Goal: Information Seeking & Learning: Learn about a topic

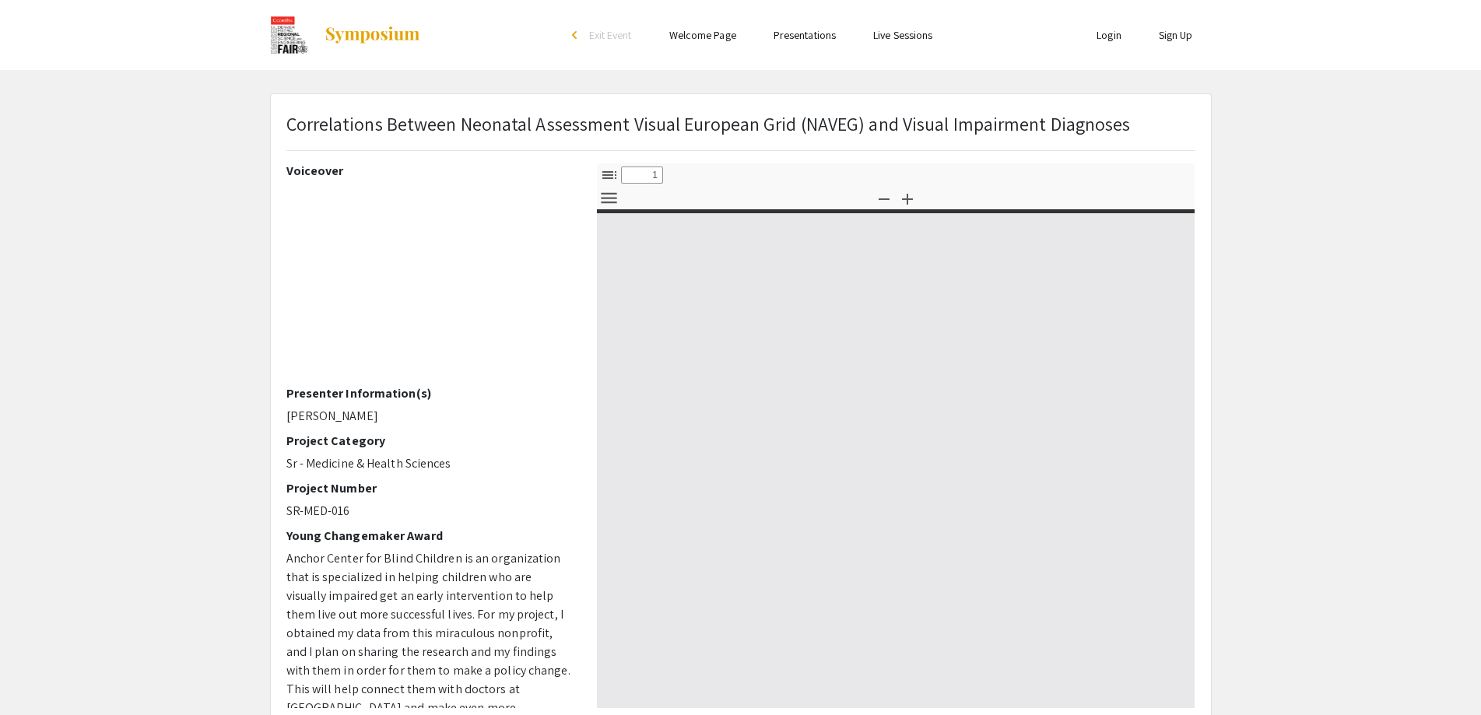
select select "custom"
type input "0"
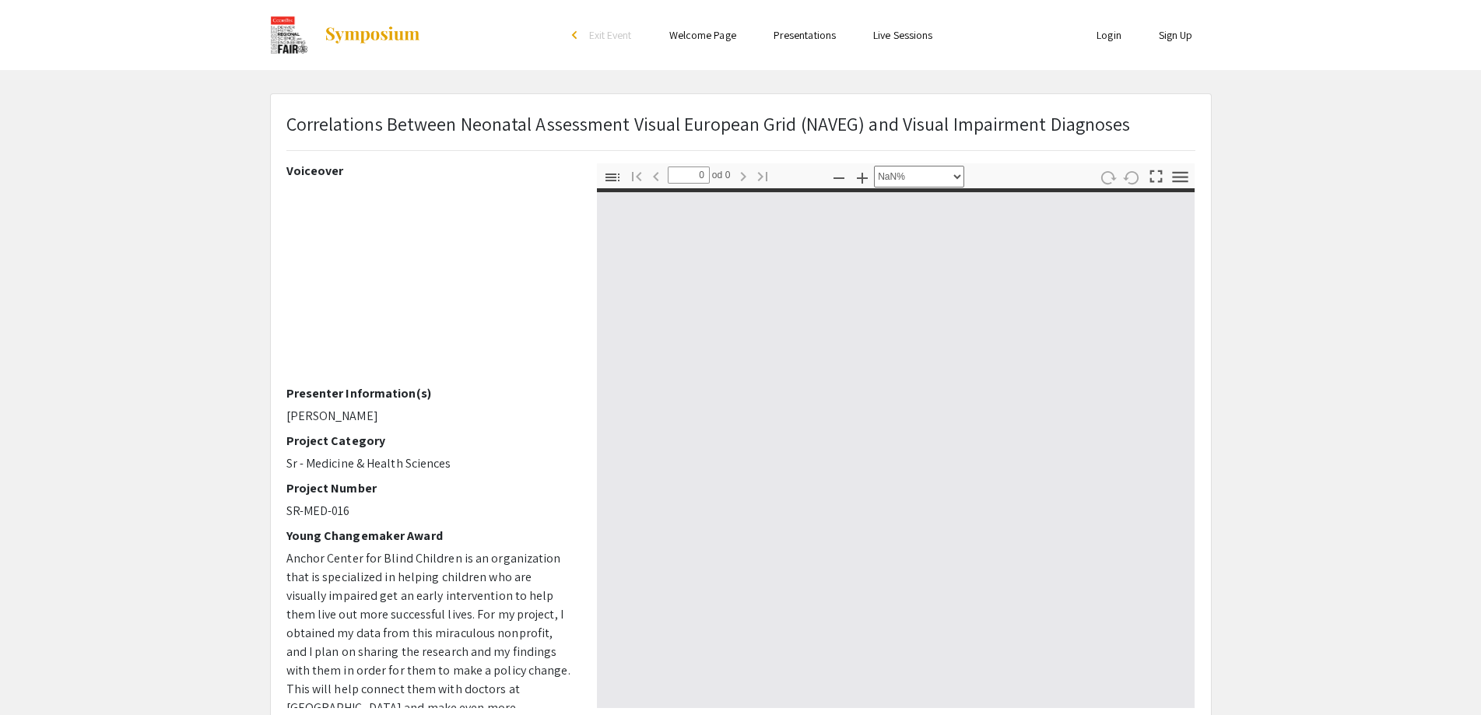
select select "auto"
type input "1"
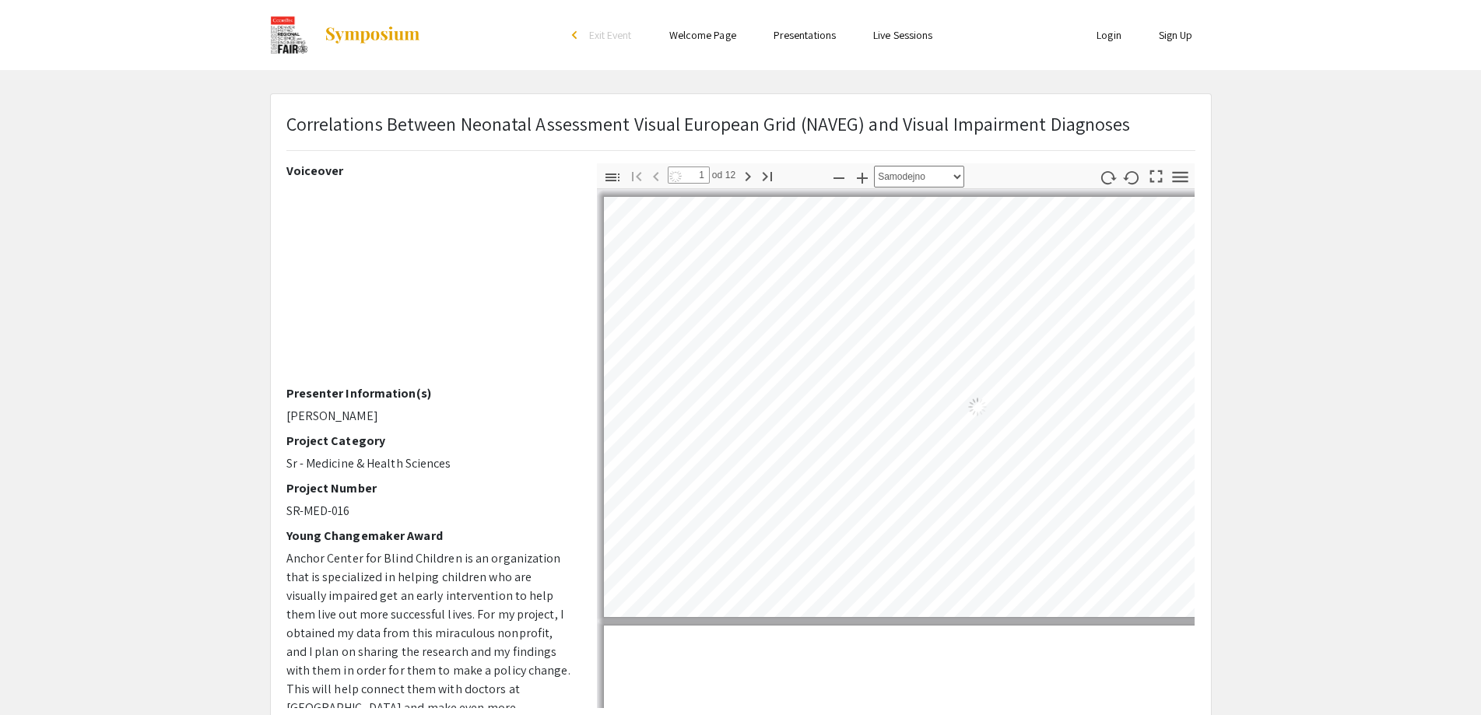
select select "auto"
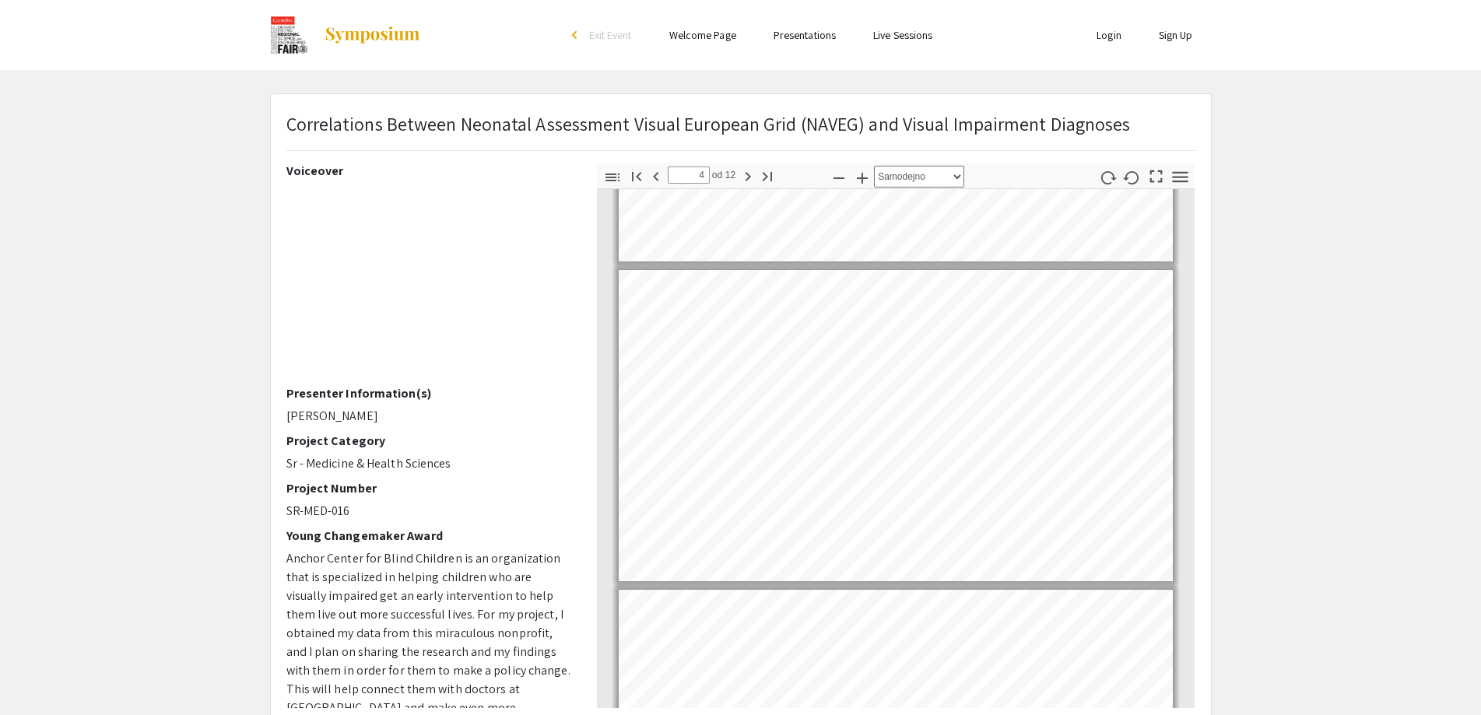
scroll to position [860, 0]
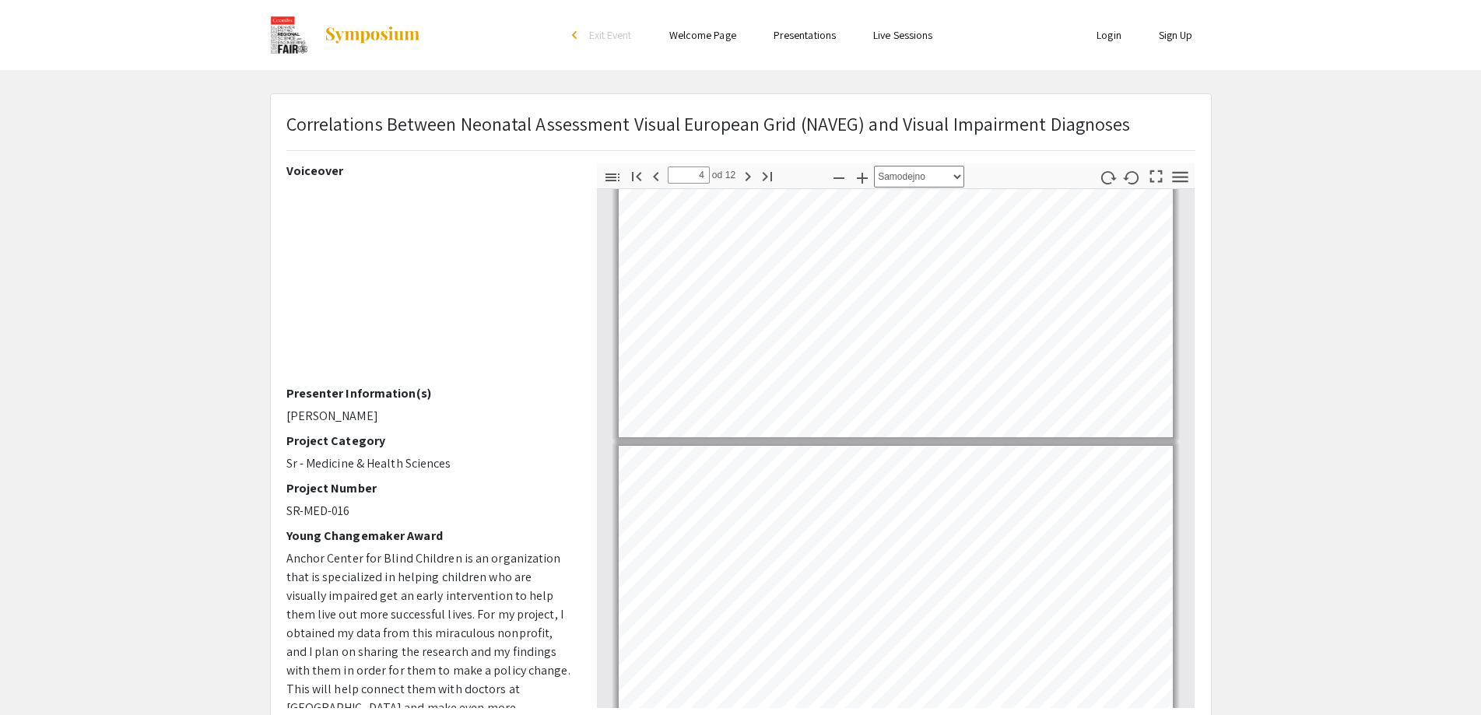
type input "3"
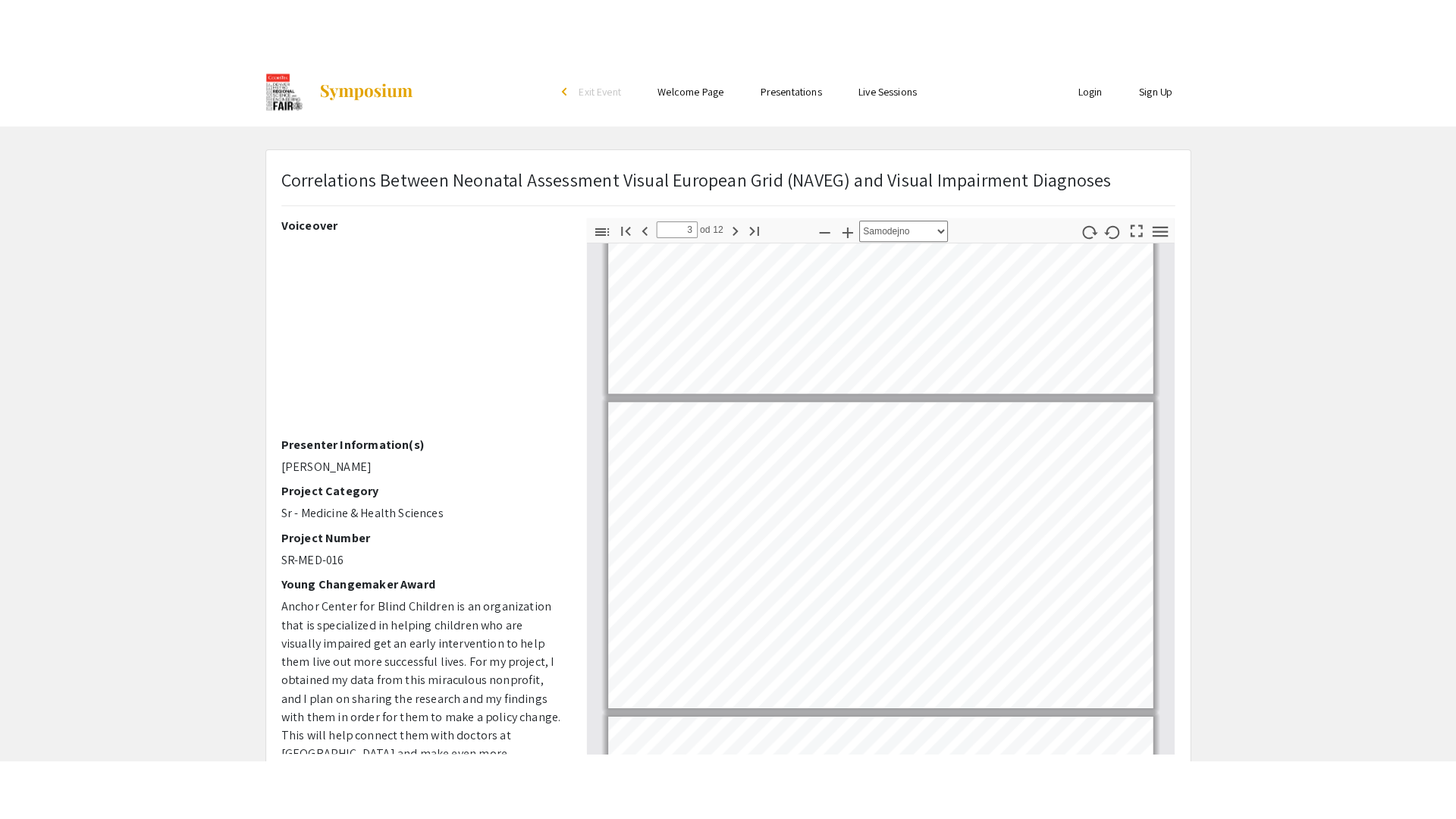
scroll to position [547, 0]
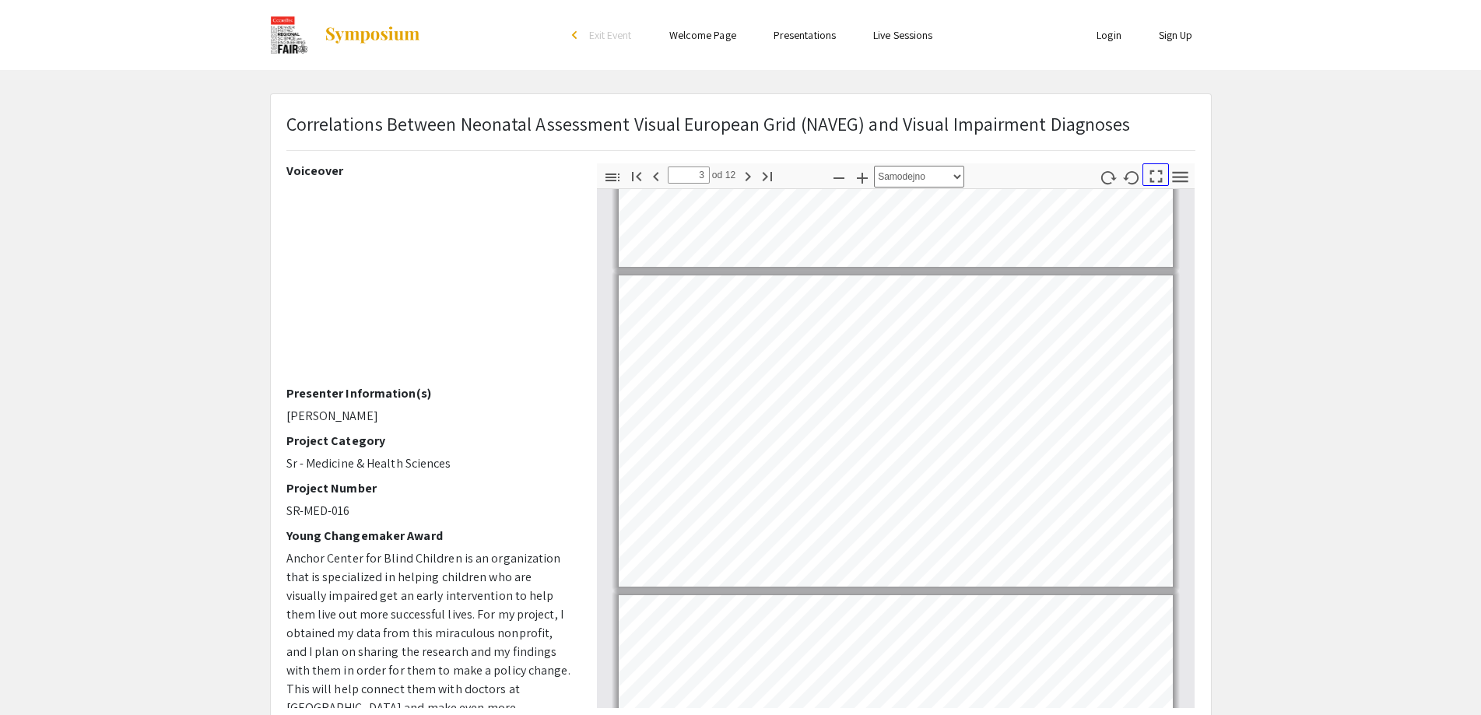
click at [1160, 181] on icon "button" at bounding box center [1156, 176] width 21 height 21
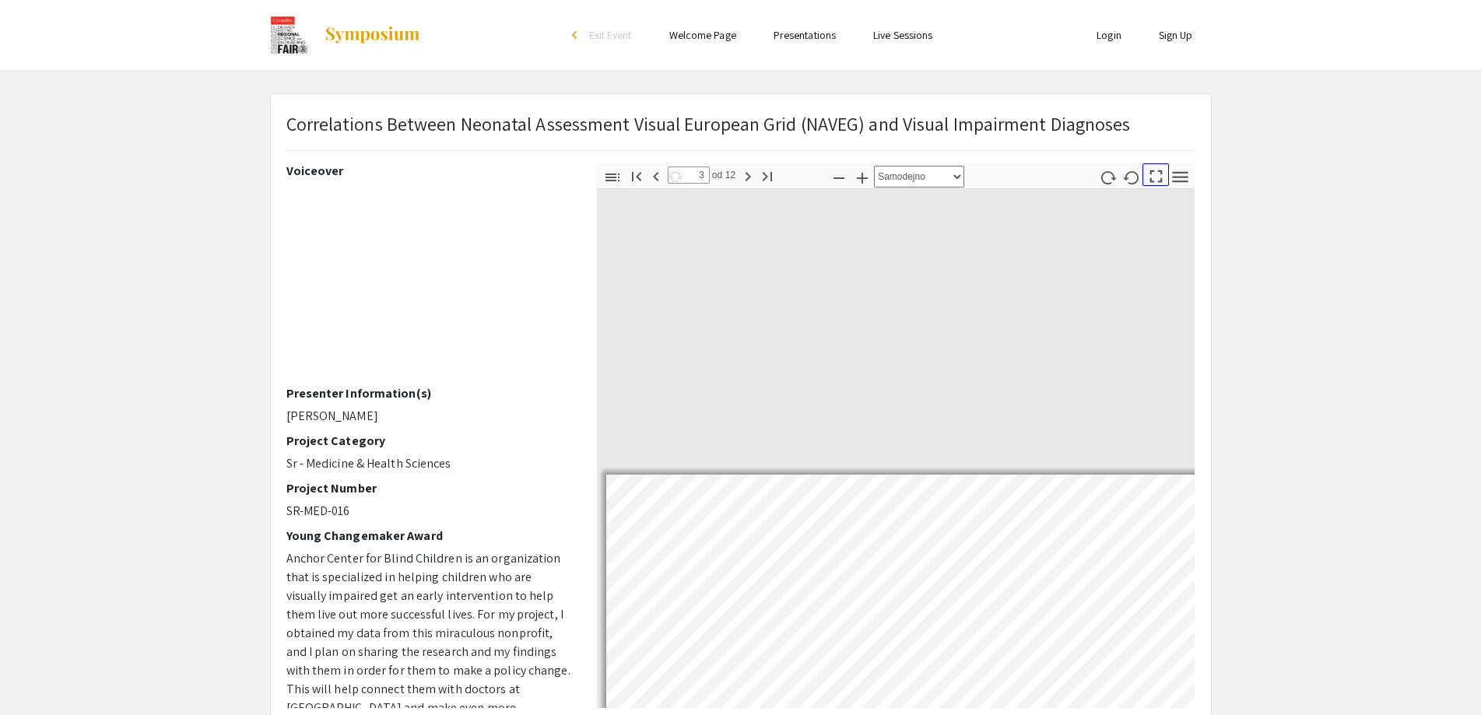
select select "page-fit"
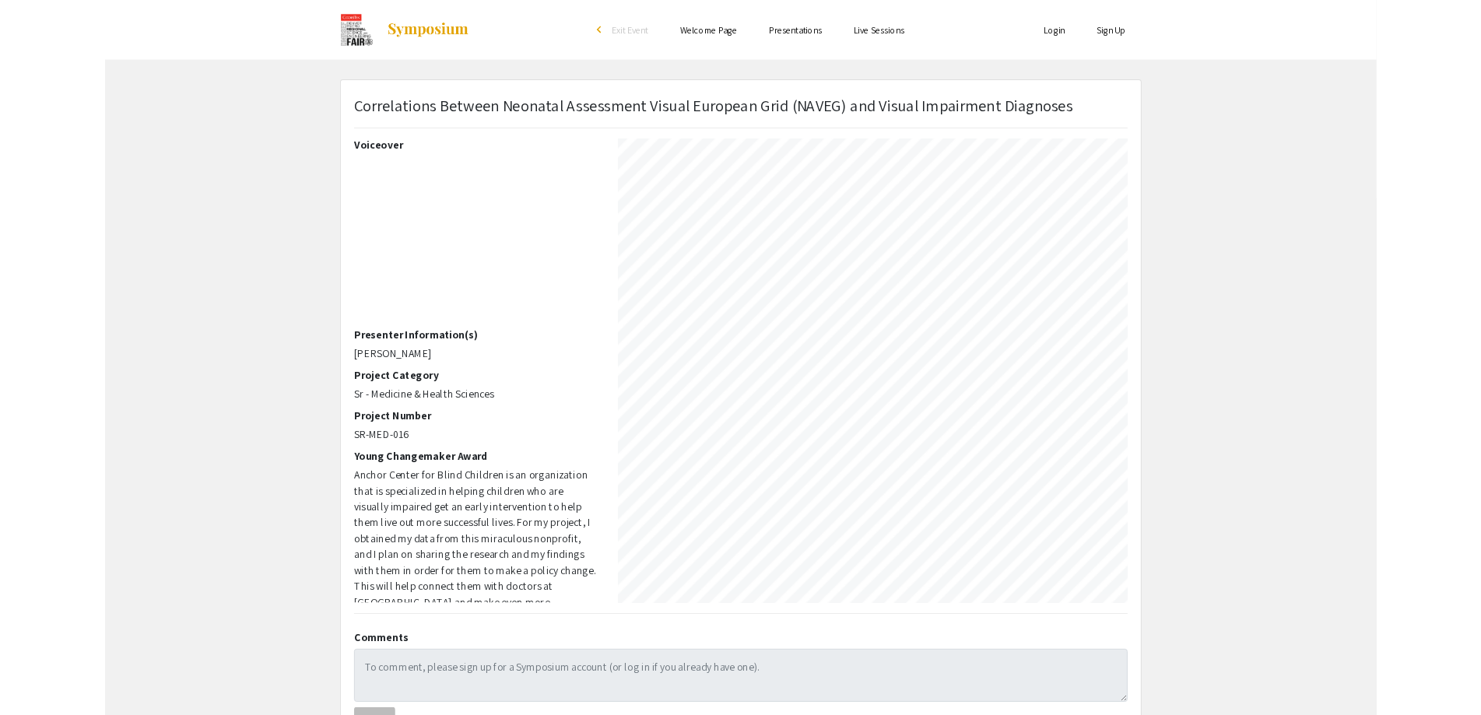
scroll to position [840, 0]
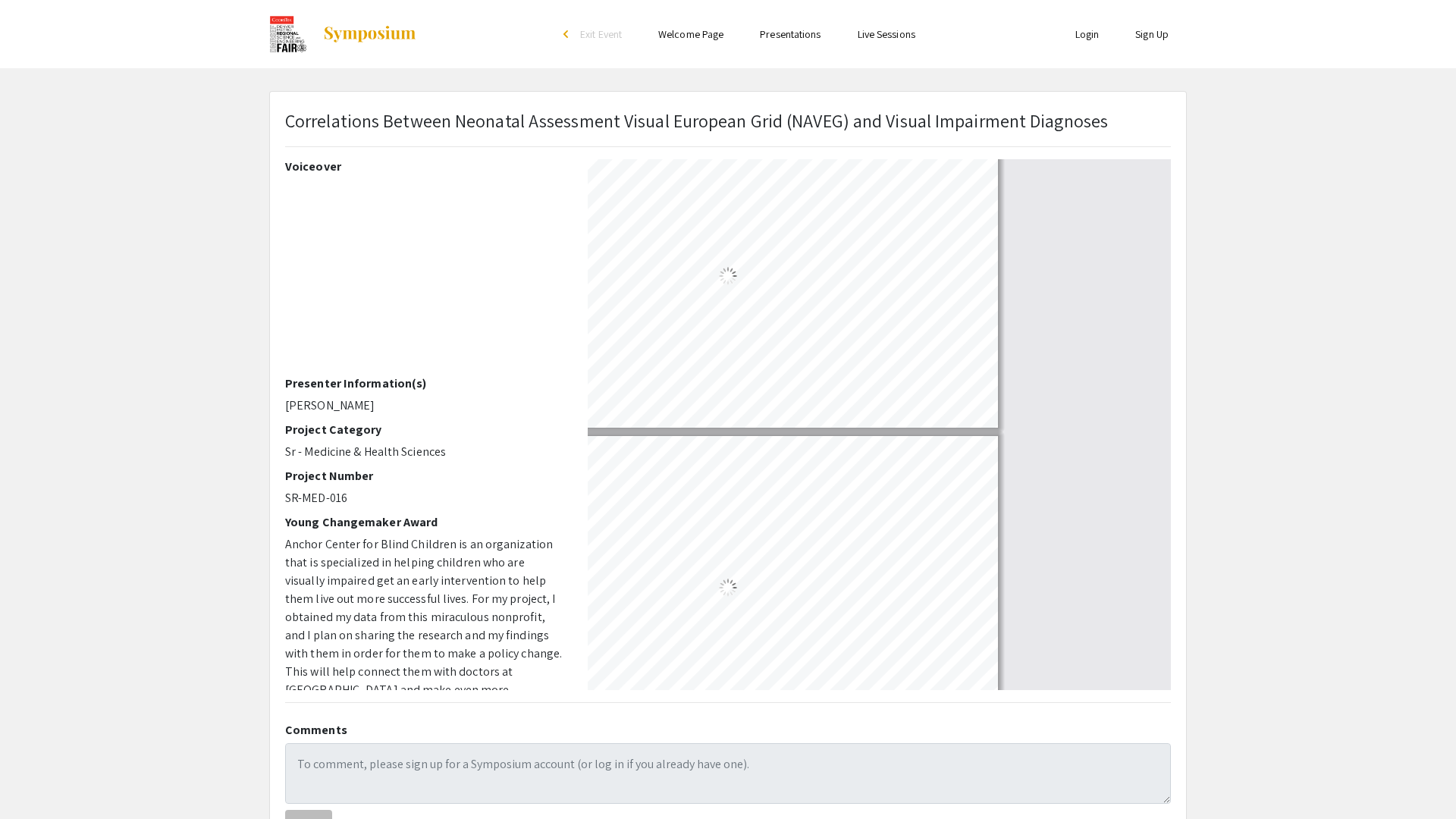
type input "10"
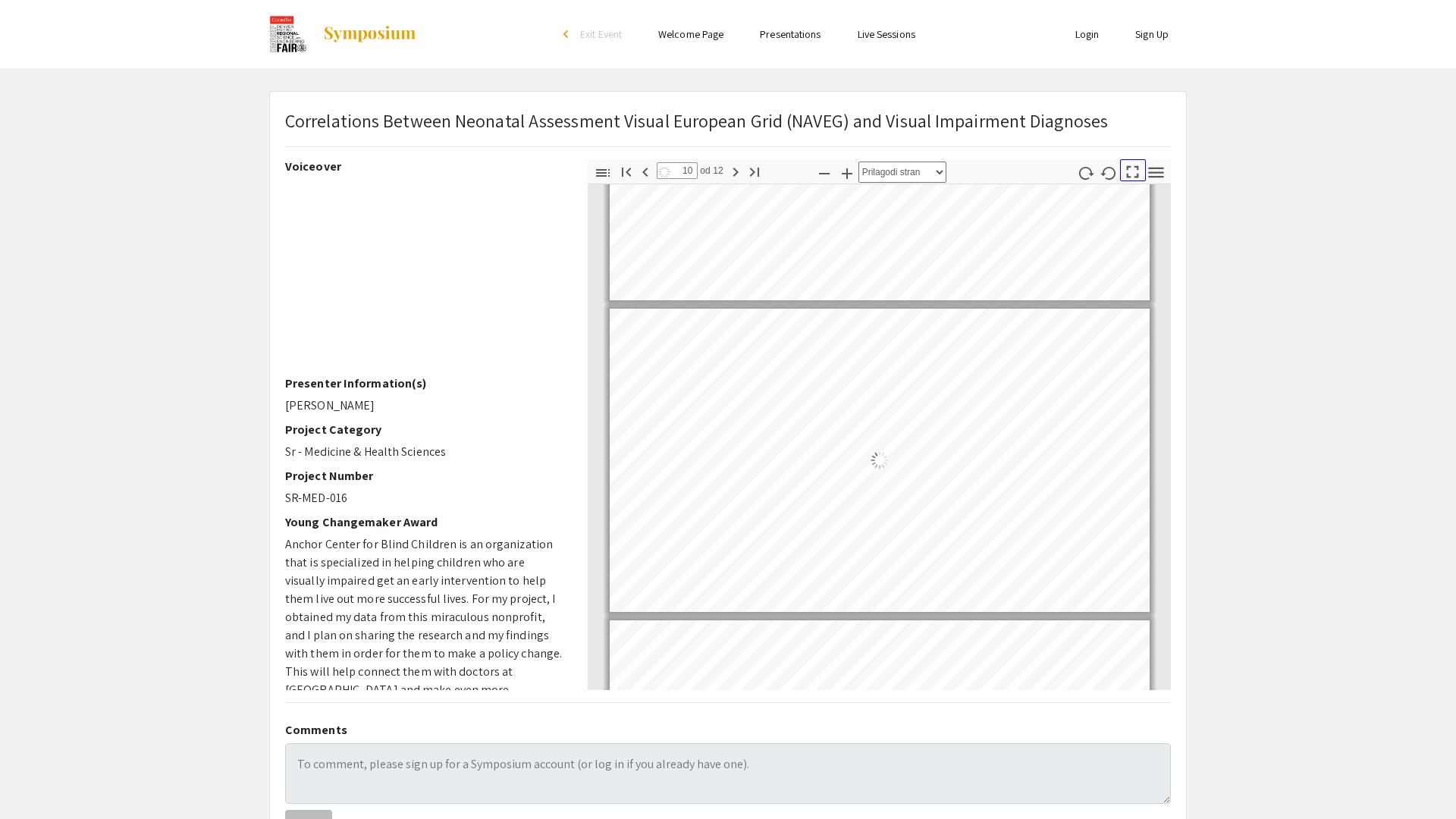
select select "auto"
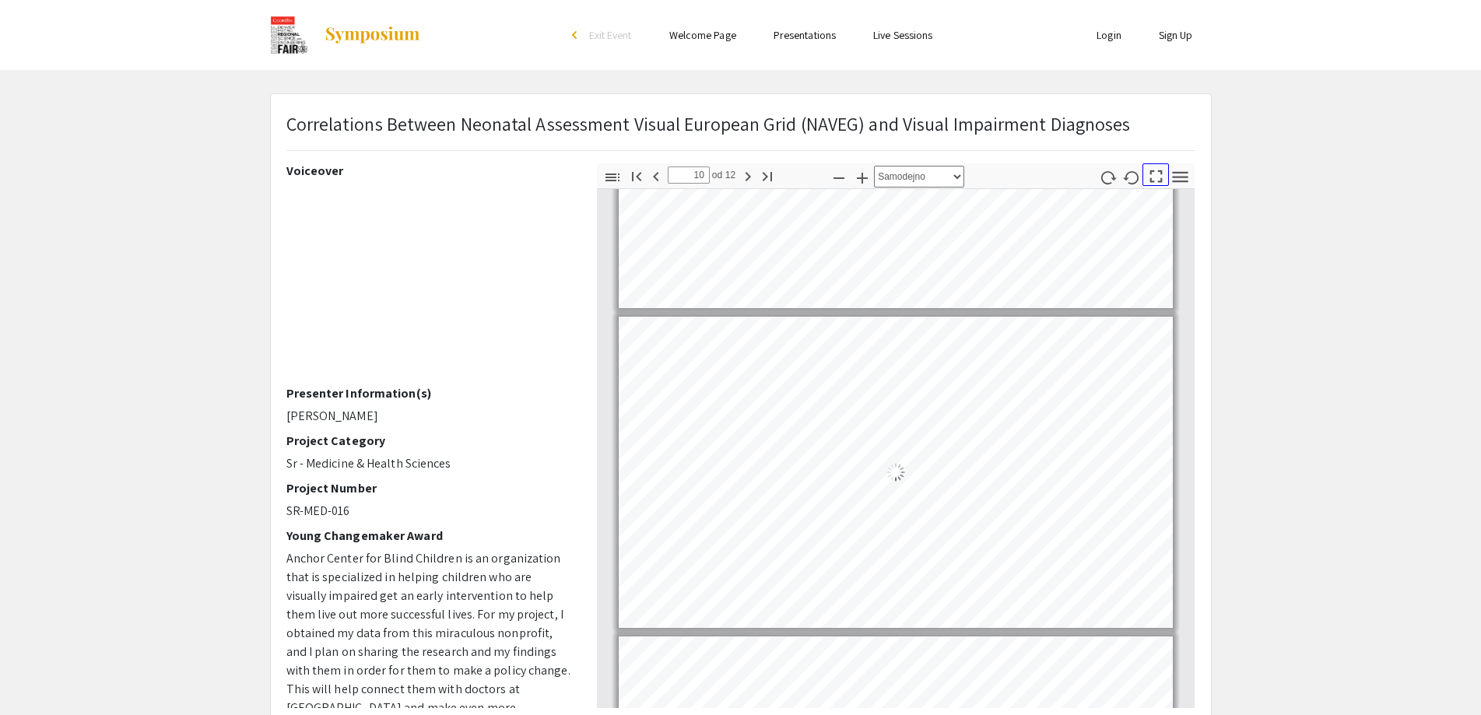
scroll to position [2886, 0]
